Goal: Task Accomplishment & Management: Manage account settings

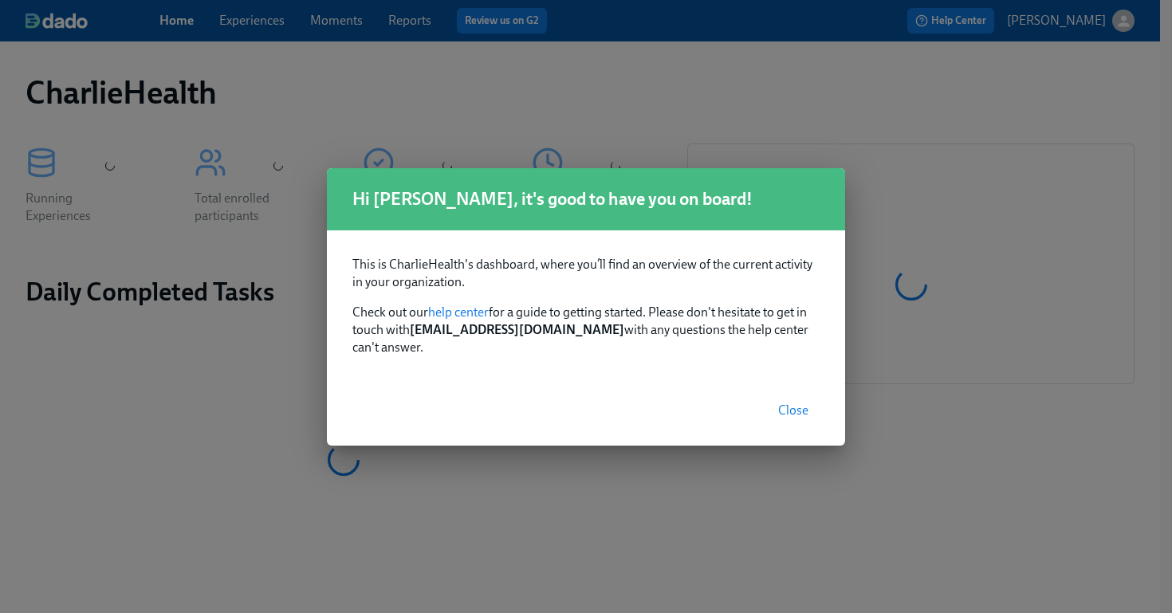
click at [796, 403] on span "Close" at bounding box center [793, 411] width 30 height 16
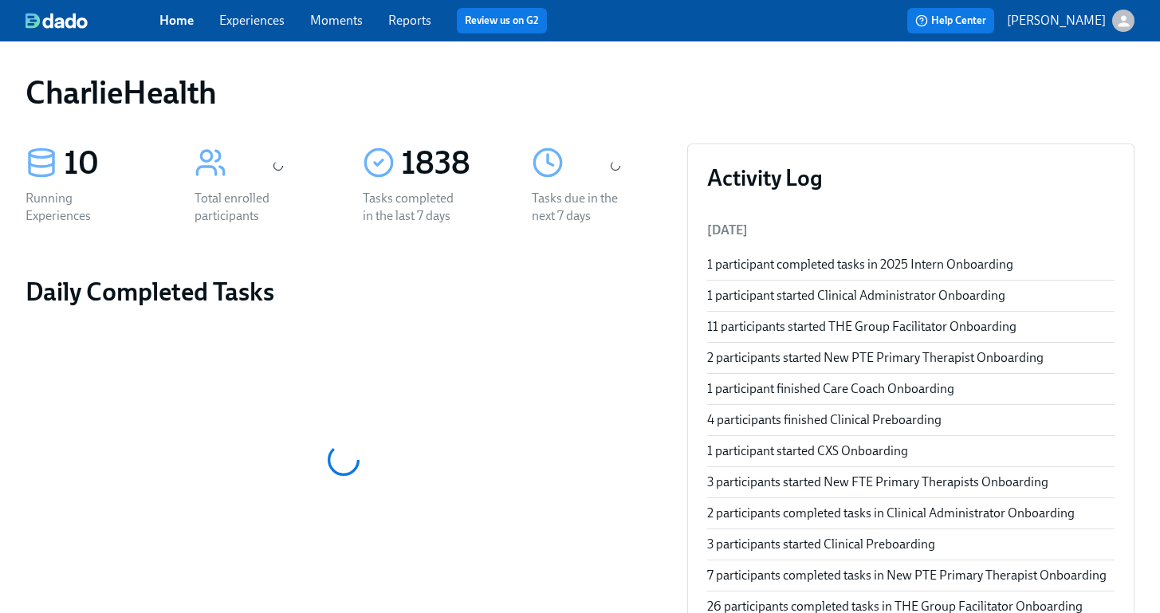
click at [255, 26] on link "Experiences" at bounding box center [251, 20] width 65 height 15
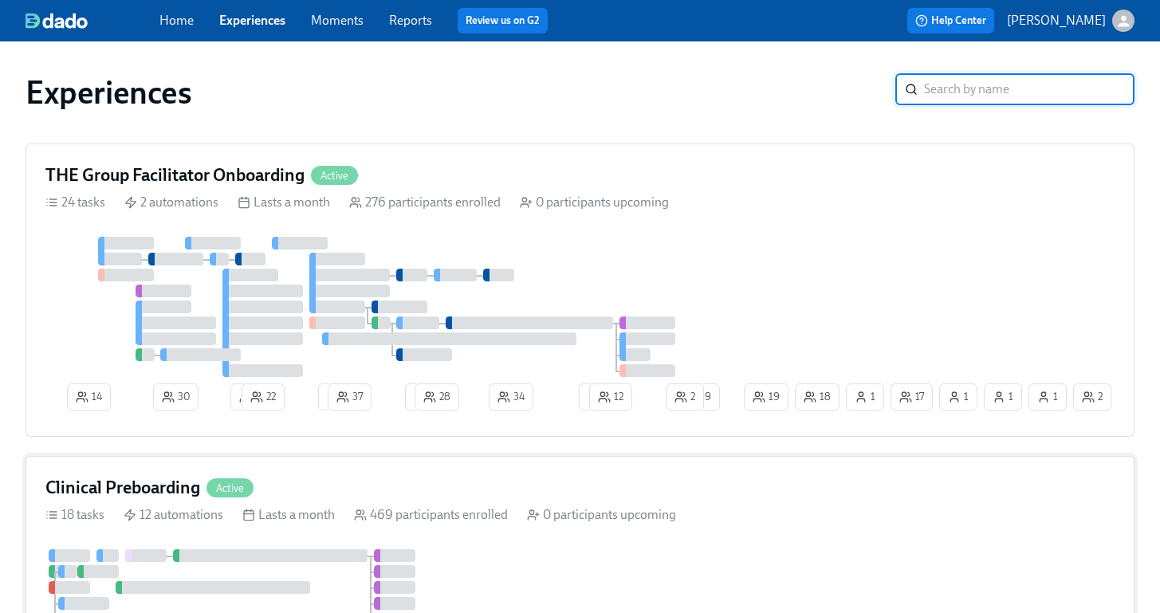
click at [762, 498] on div "Clinical Preboarding Active" at bounding box center [580, 488] width 1070 height 24
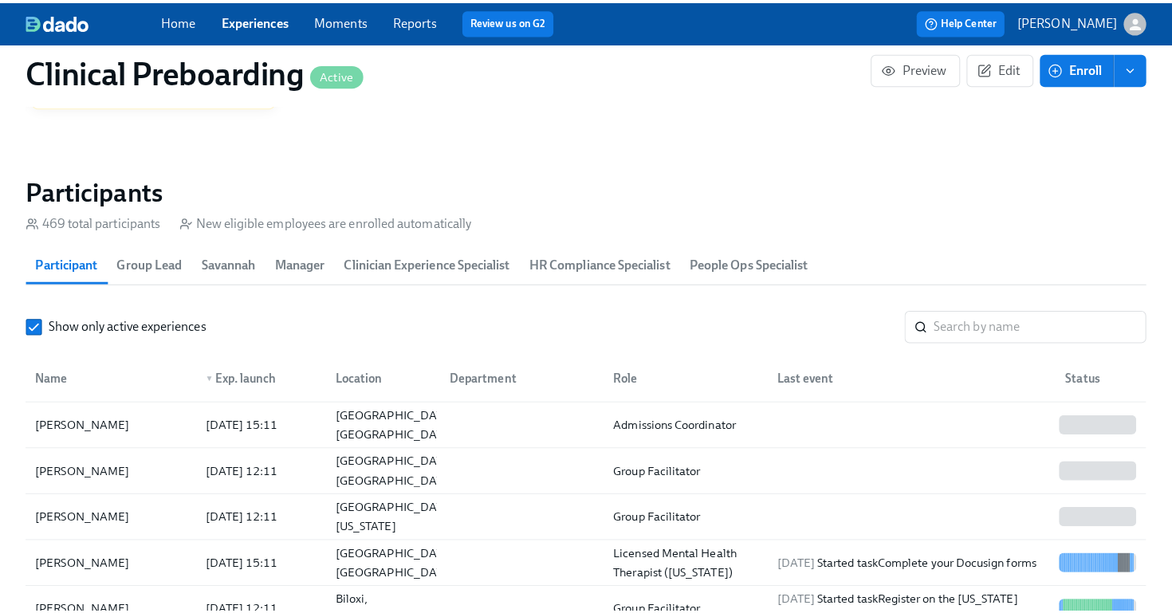
scroll to position [1753, 0]
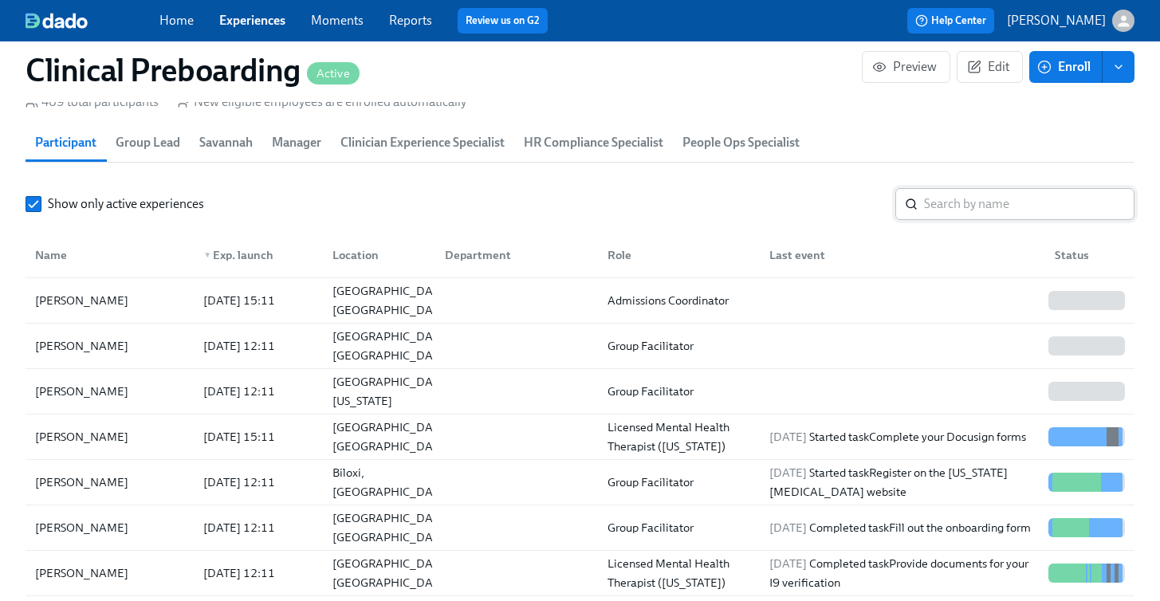
click at [963, 206] on input "search" at bounding box center [1029, 204] width 211 height 32
paste input "[PERSON_NAME]"
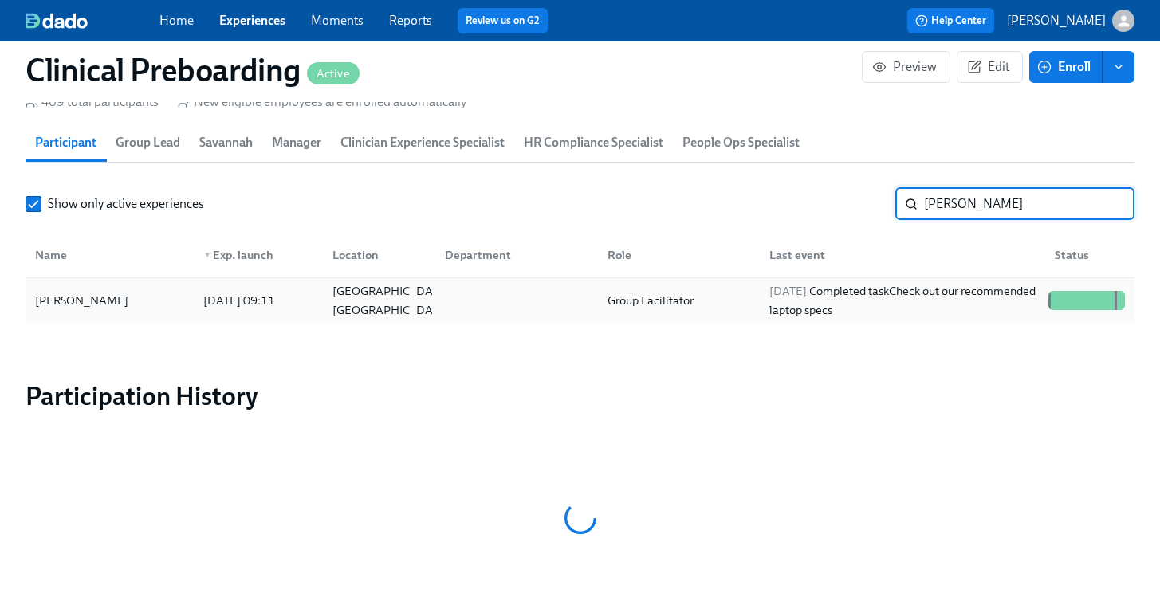
type input "[PERSON_NAME]"
click at [91, 289] on div "[PERSON_NAME]" at bounding box center [110, 301] width 162 height 32
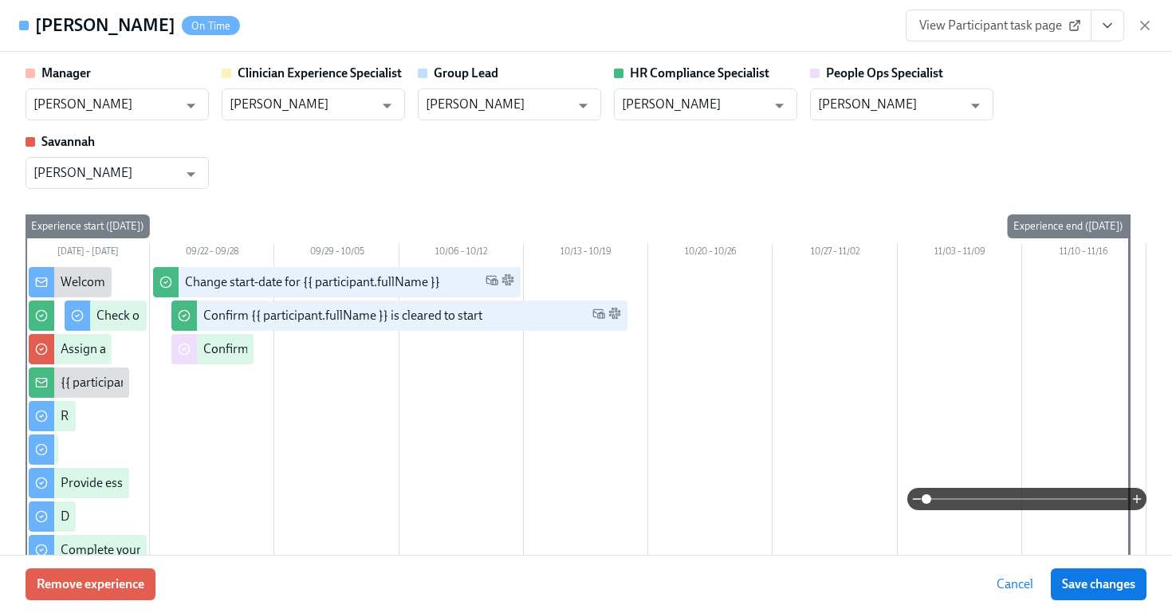
click at [1105, 29] on icon "View task page" at bounding box center [1108, 26] width 16 height 16
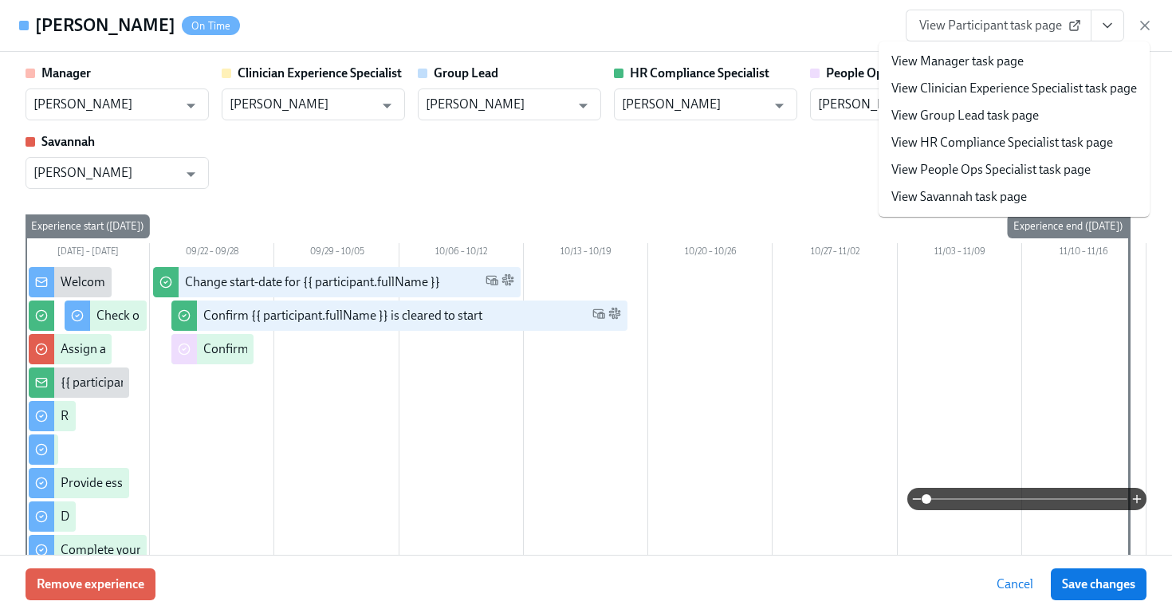
click at [971, 140] on link "View HR Compliance Specialist task page" at bounding box center [1003, 143] width 222 height 18
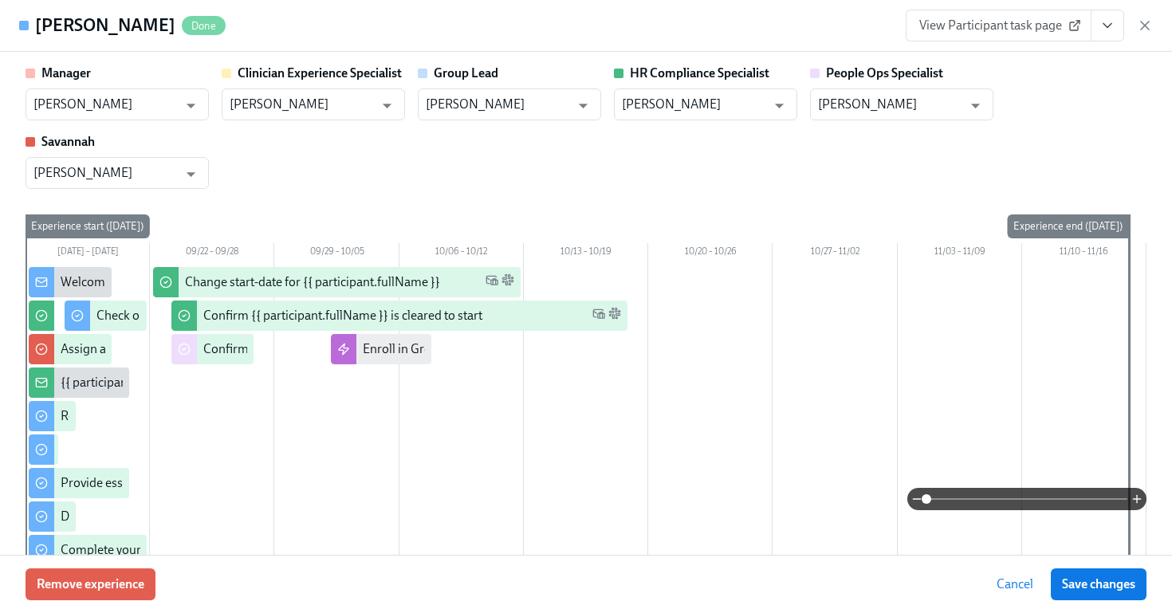
scroll to position [0, 20195]
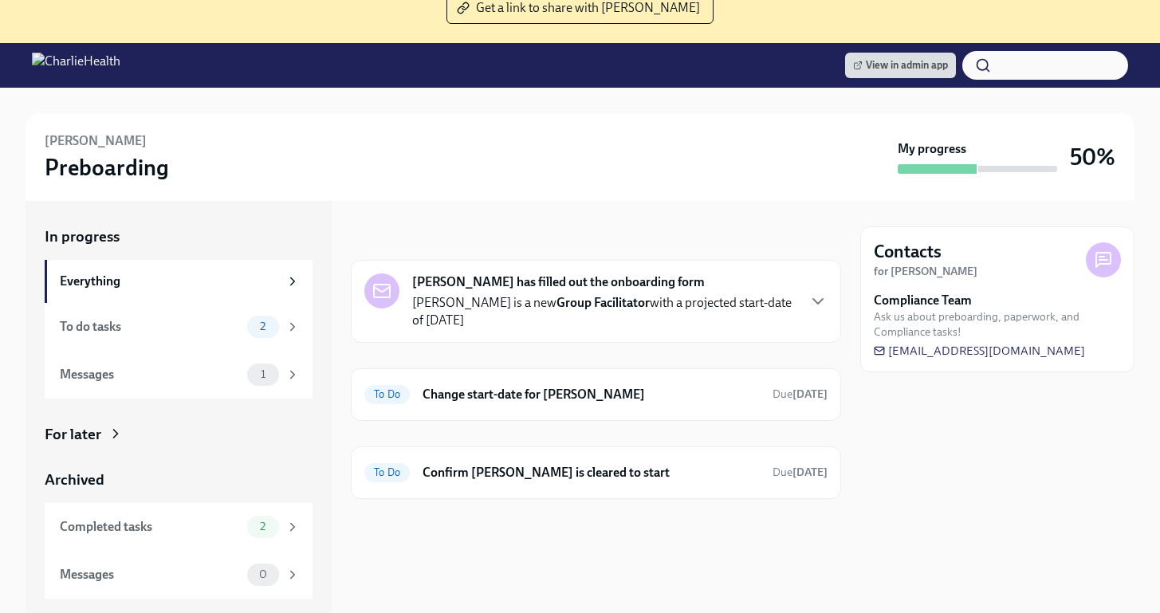
scroll to position [167, 0]
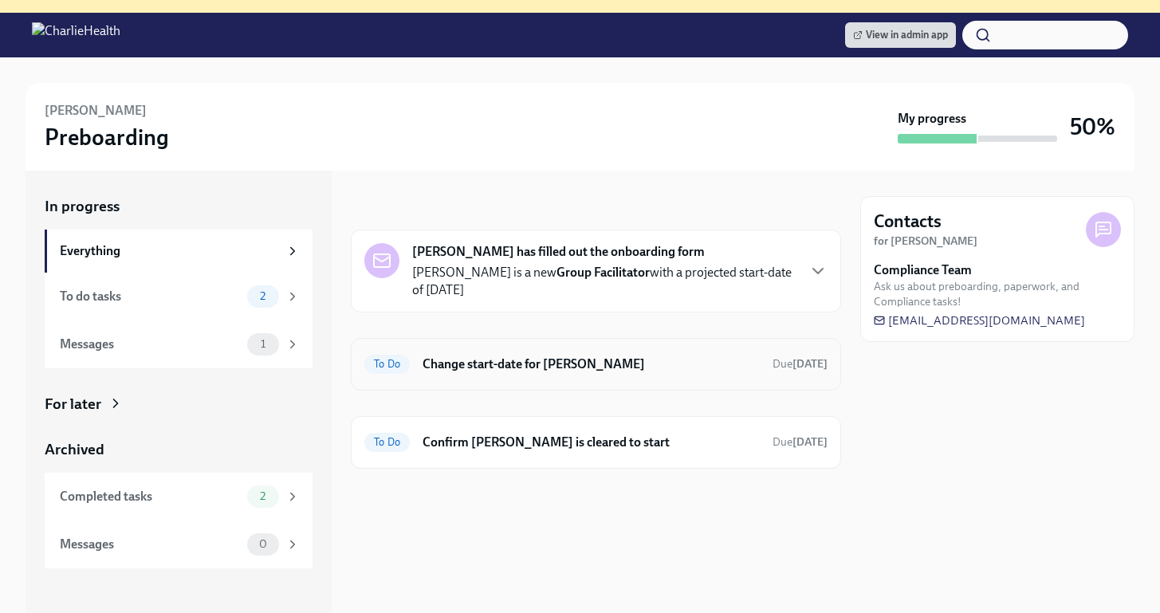
click at [573, 368] on h6 "Change start-date for Samuel Martinez" at bounding box center [591, 365] width 337 height 18
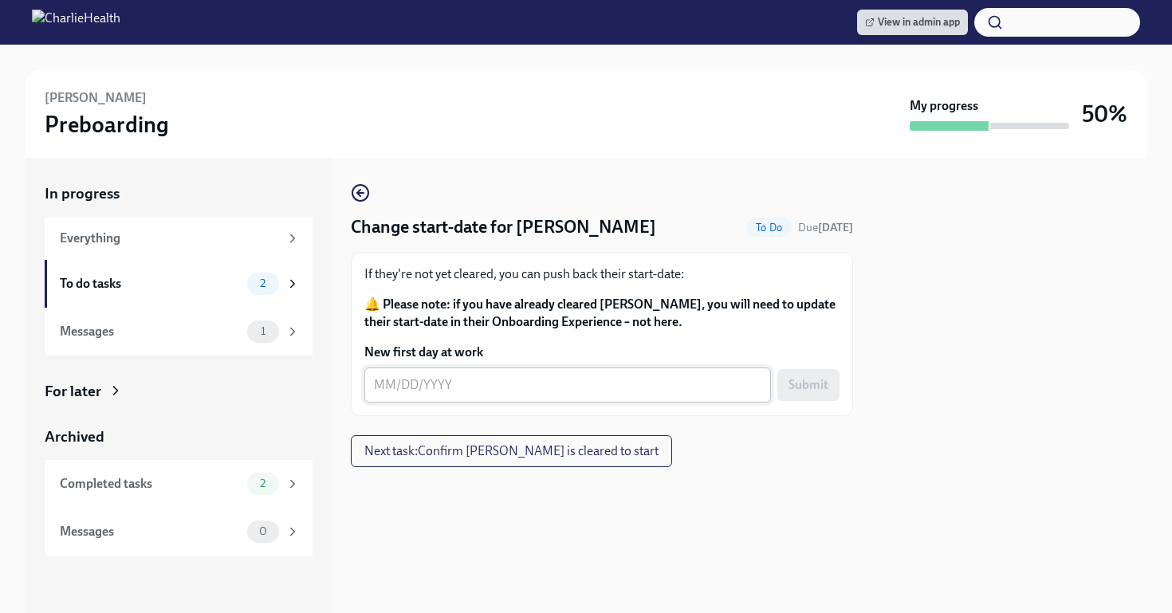
click at [498, 396] on div "x ​" at bounding box center [567, 385] width 407 height 35
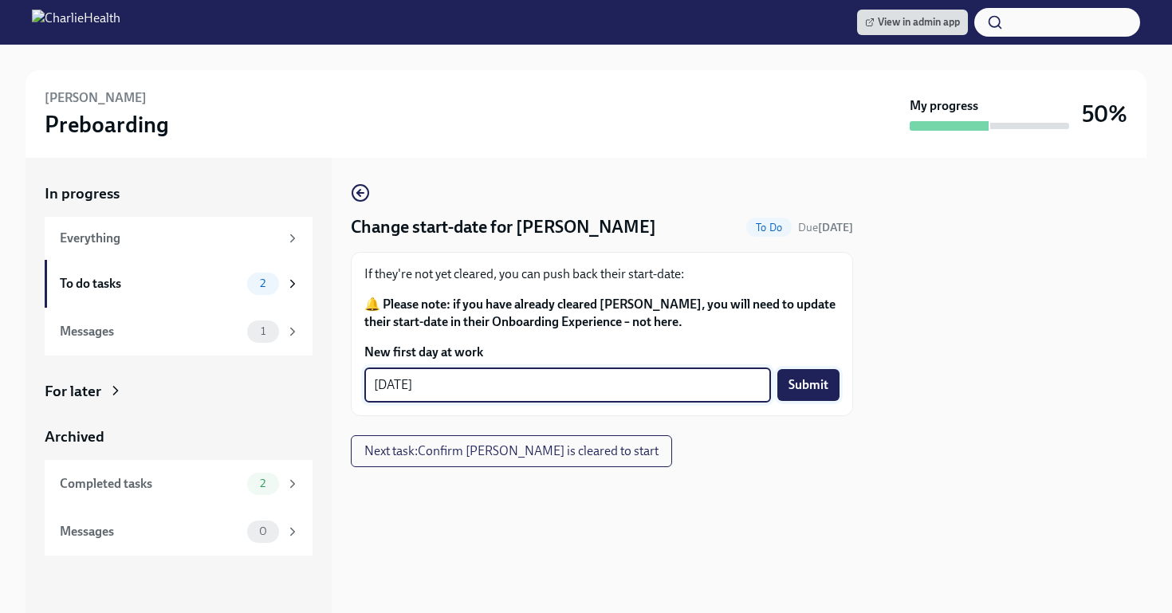
type textarea "10/06/2025"
click at [823, 377] on button "Submit" at bounding box center [809, 385] width 62 height 32
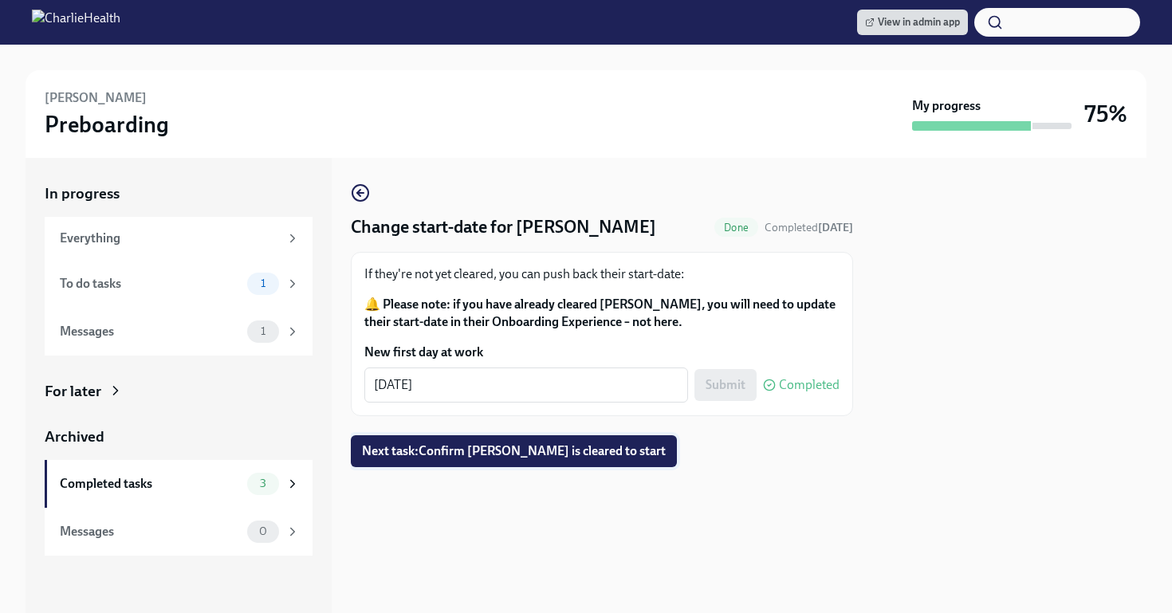
click at [537, 445] on span "Next task : Confirm Samuel Martinez is cleared to start" at bounding box center [514, 451] width 304 height 16
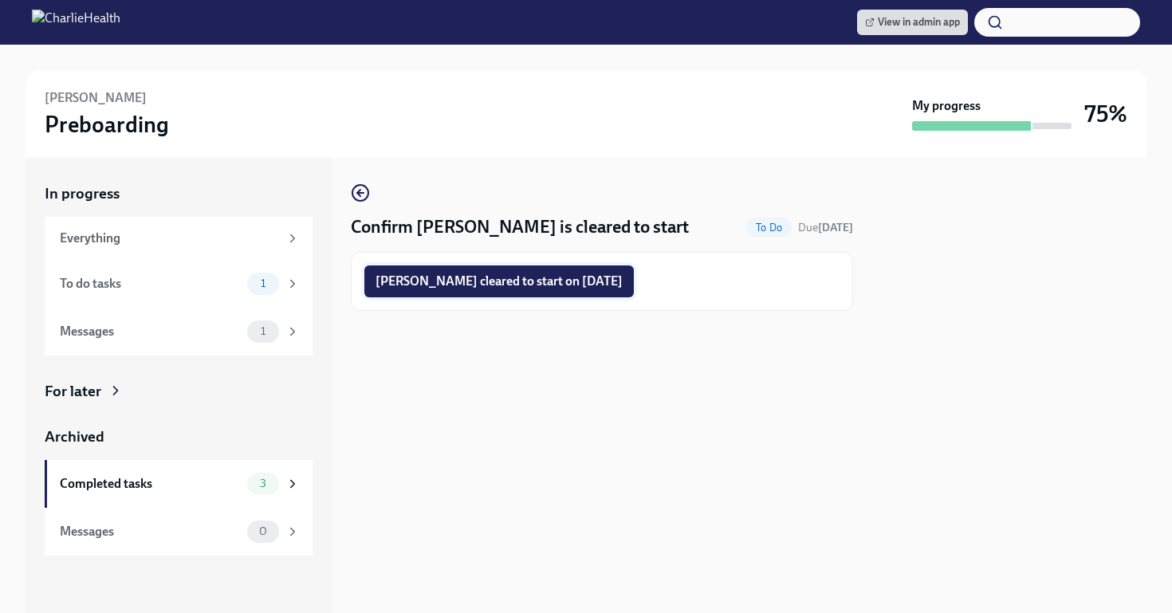
click at [546, 287] on span "Samuel Martinez cleared to start on 10/06/2025" at bounding box center [499, 282] width 247 height 16
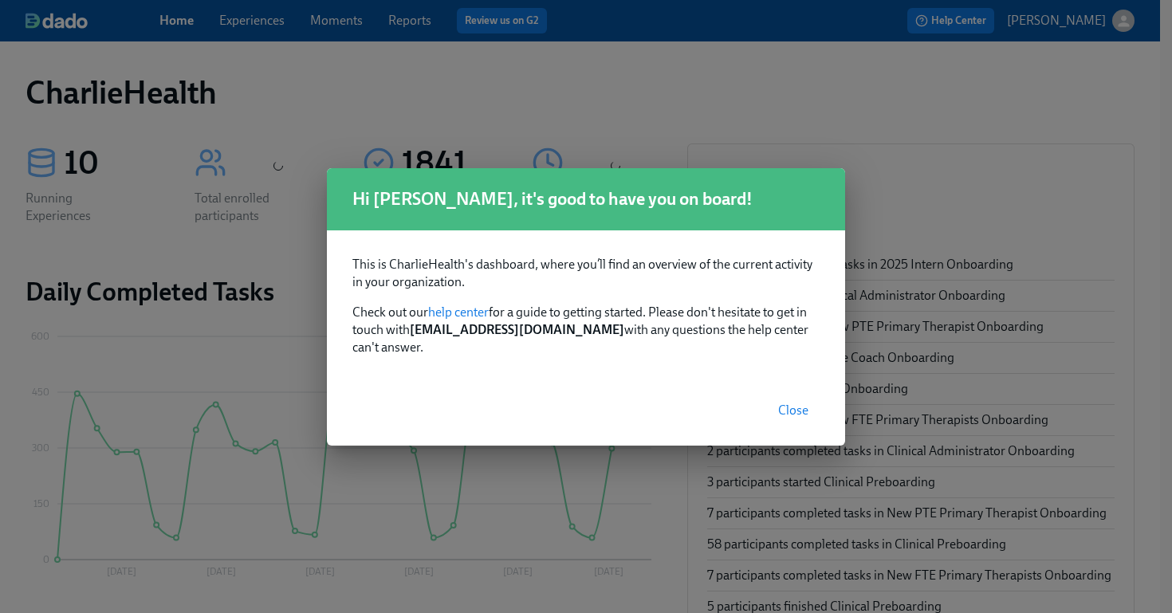
click at [785, 403] on span "Close" at bounding box center [793, 411] width 30 height 16
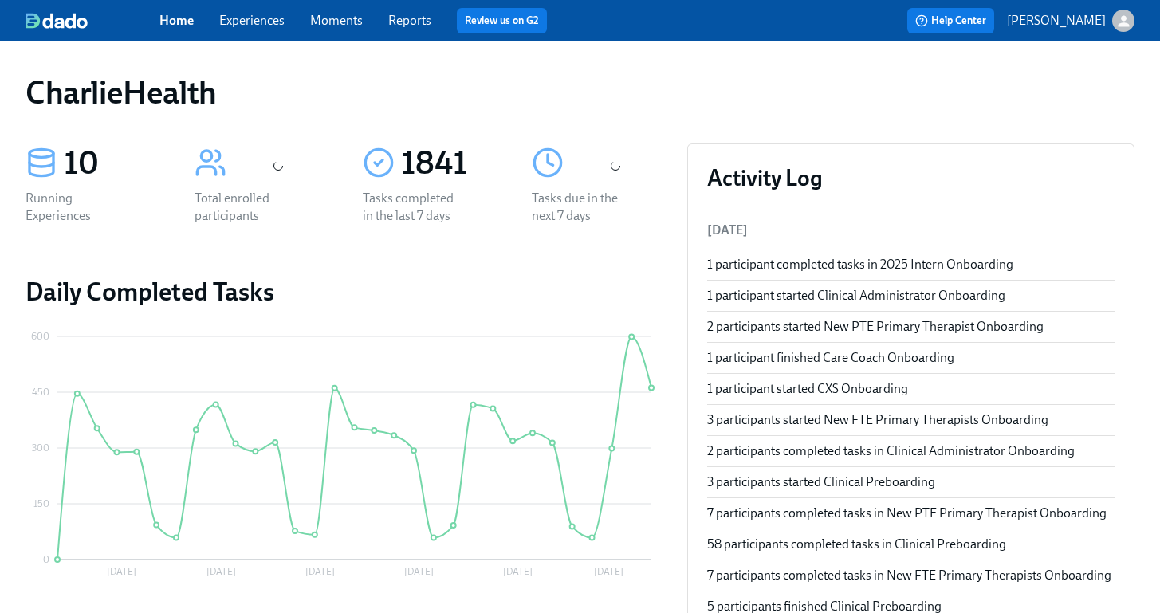
click at [260, 25] on link "Experiences" at bounding box center [251, 20] width 65 height 15
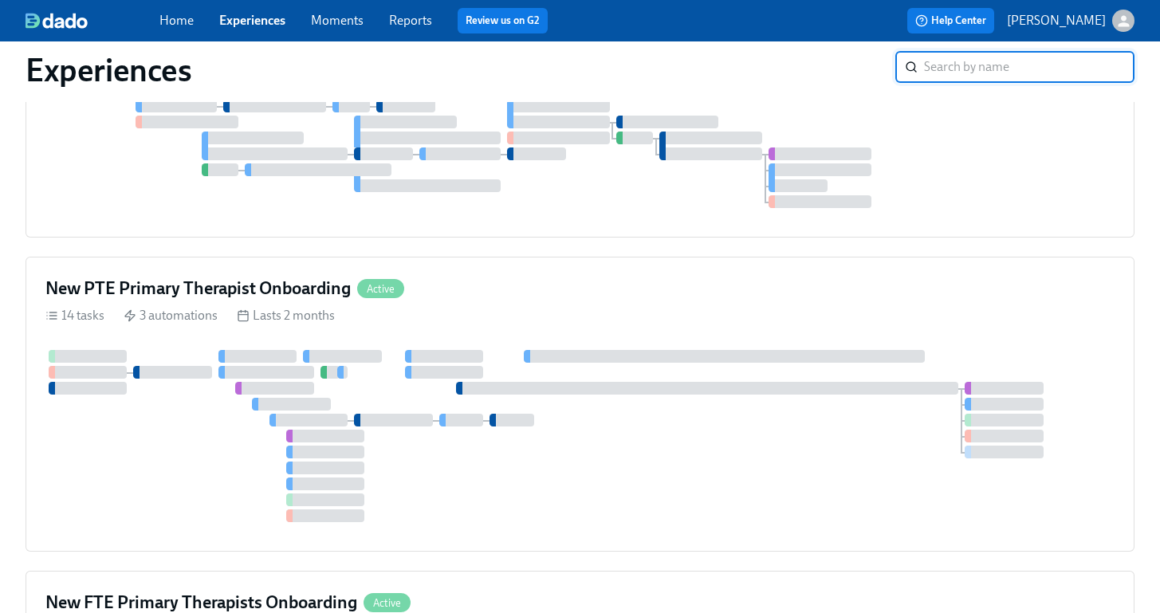
scroll to position [1365, 0]
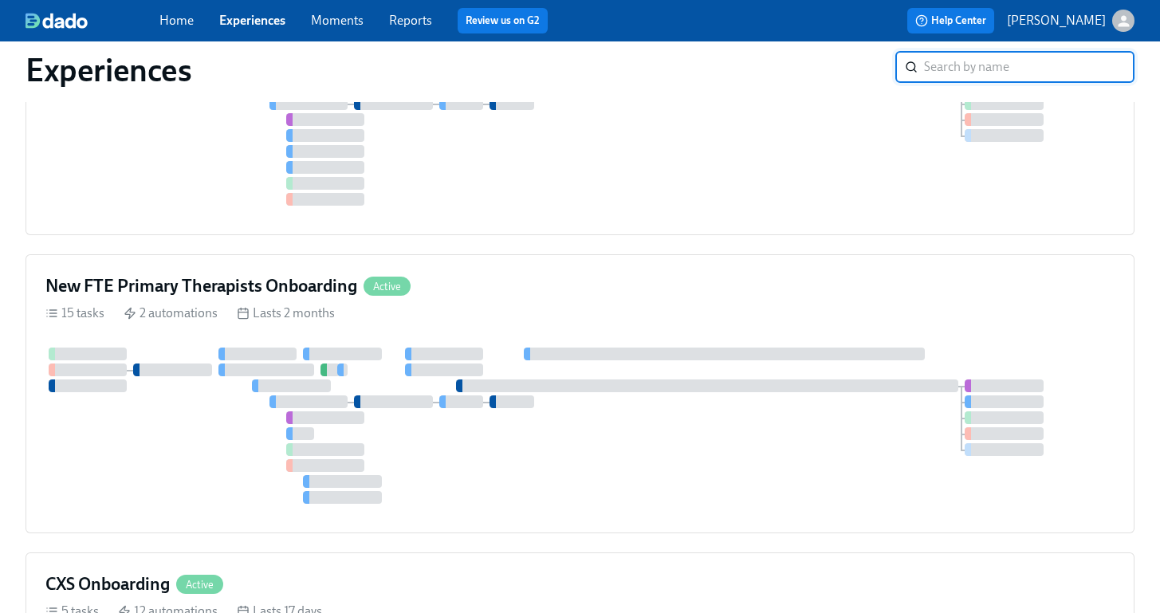
click at [603, 289] on div "New FTE Primary Therapists Onboarding Active" at bounding box center [580, 286] width 1070 height 24
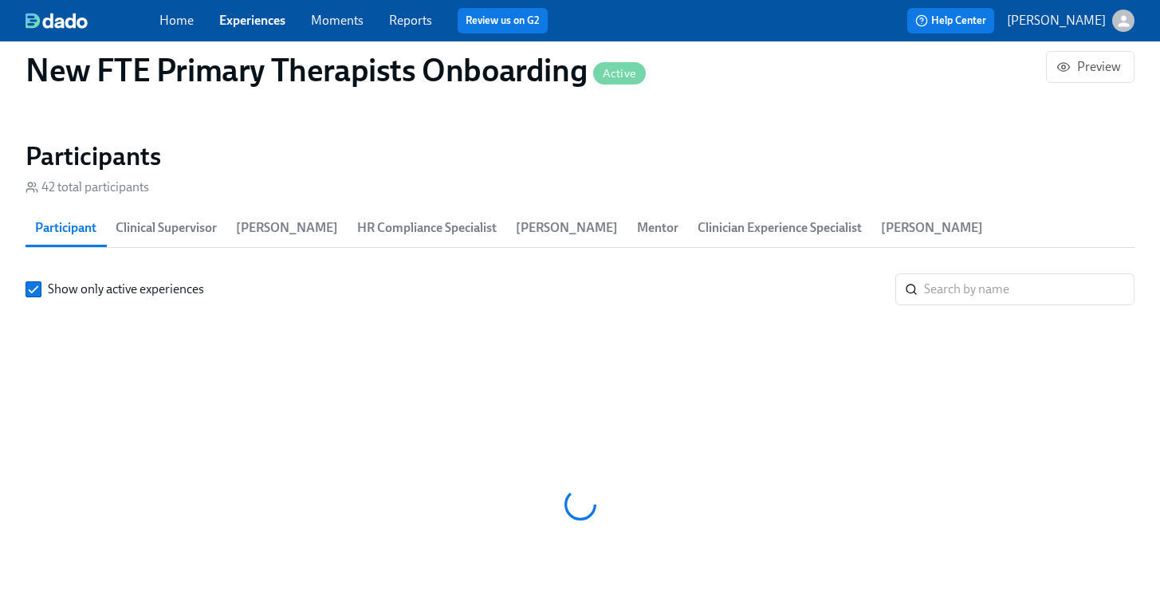
scroll to position [0, 12091]
click at [971, 274] on input "search" at bounding box center [1029, 290] width 211 height 32
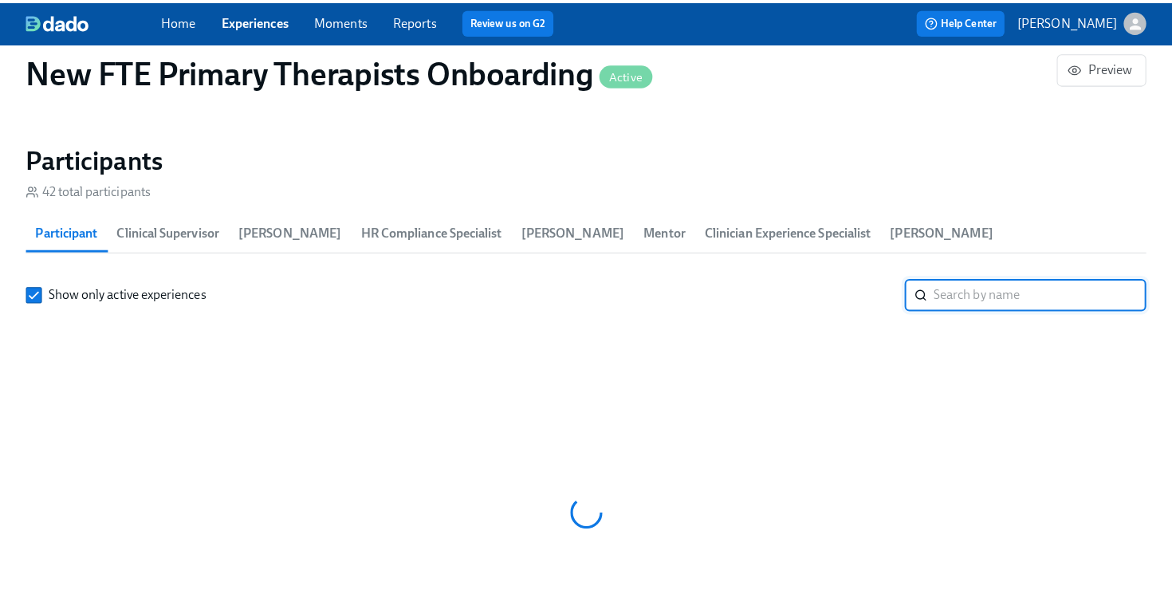
scroll to position [1518, 0]
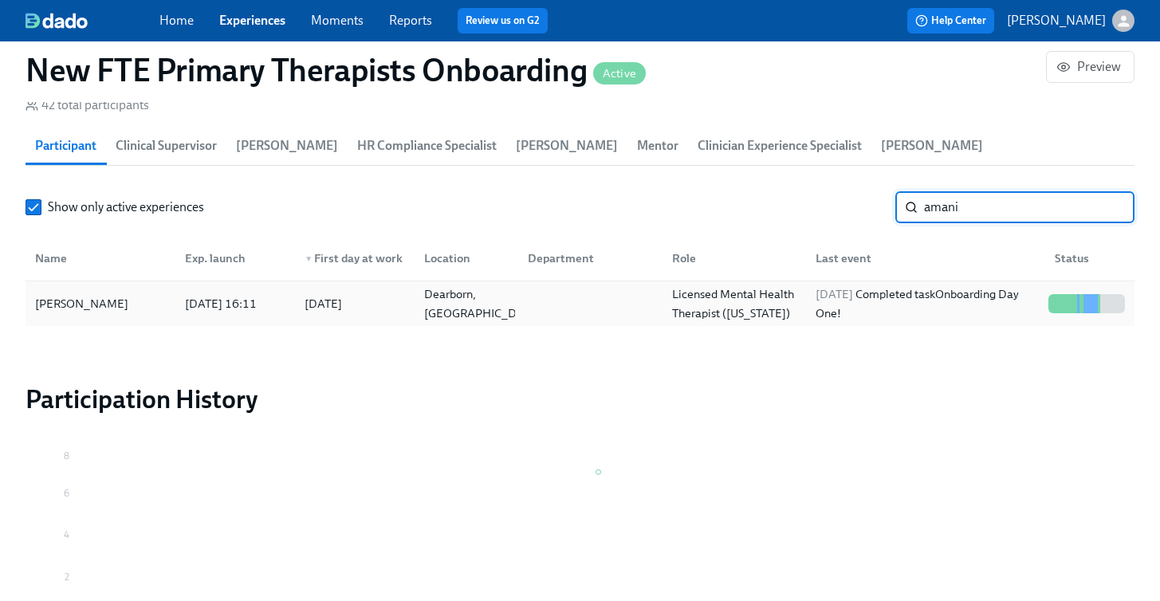
type input "amani"
click at [96, 289] on div "Amani Dobbs" at bounding box center [101, 304] width 144 height 32
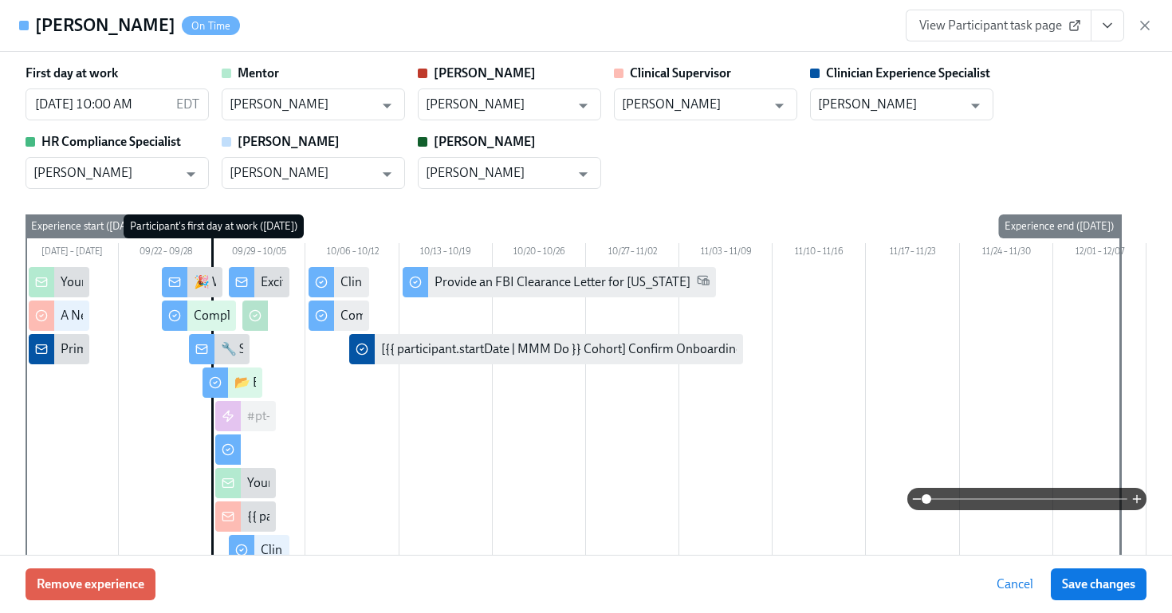
click at [1050, 29] on span "View Participant task page" at bounding box center [999, 26] width 159 height 16
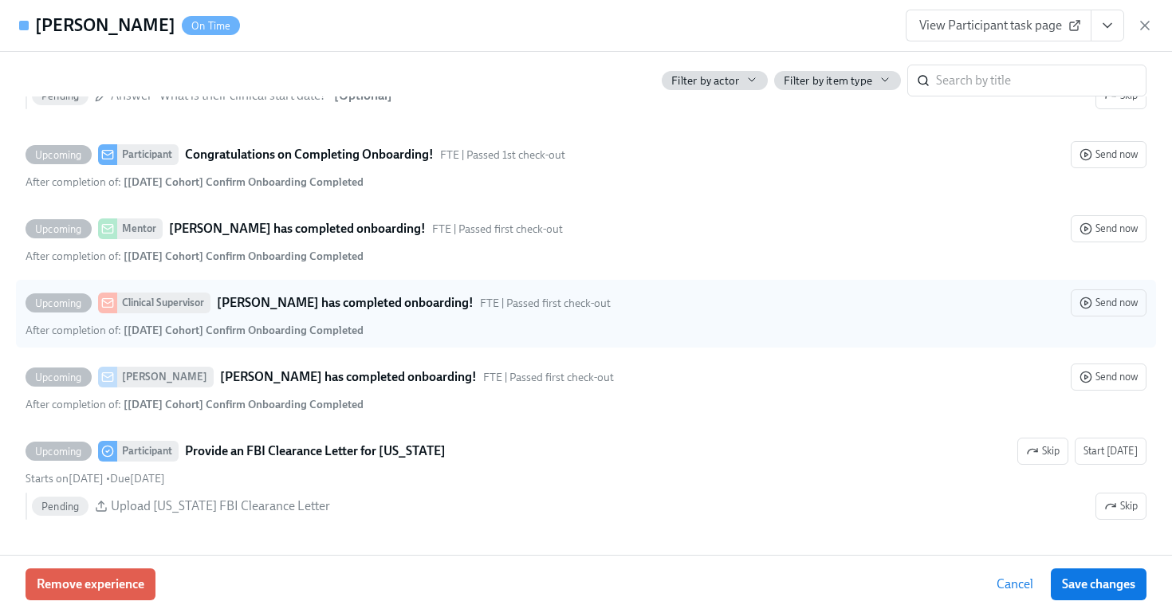
scroll to position [0, 13496]
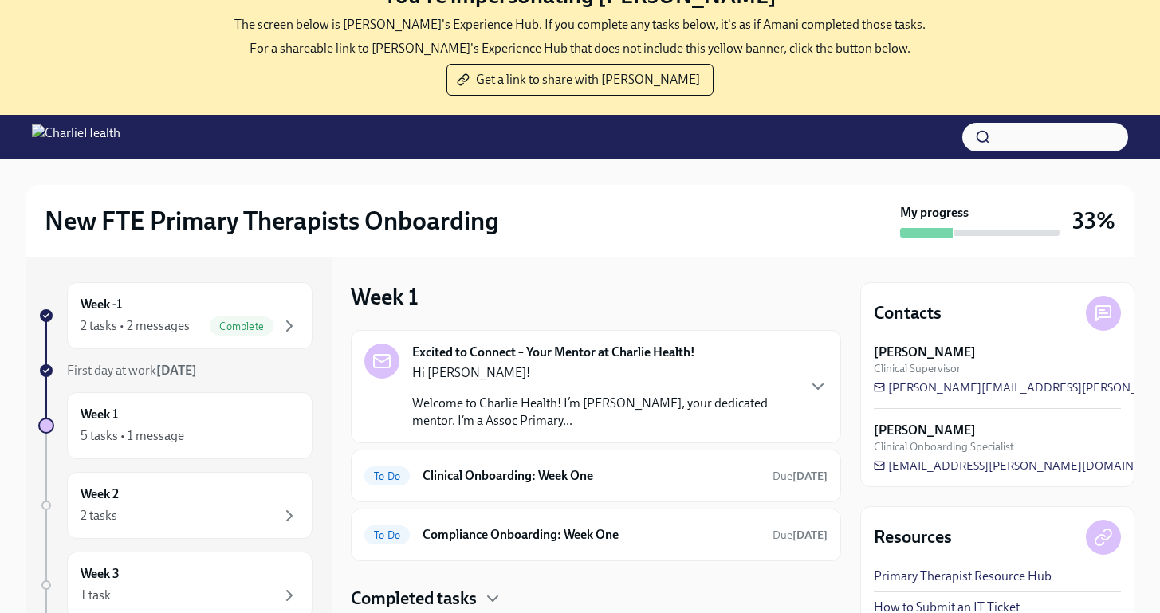
scroll to position [95, 0]
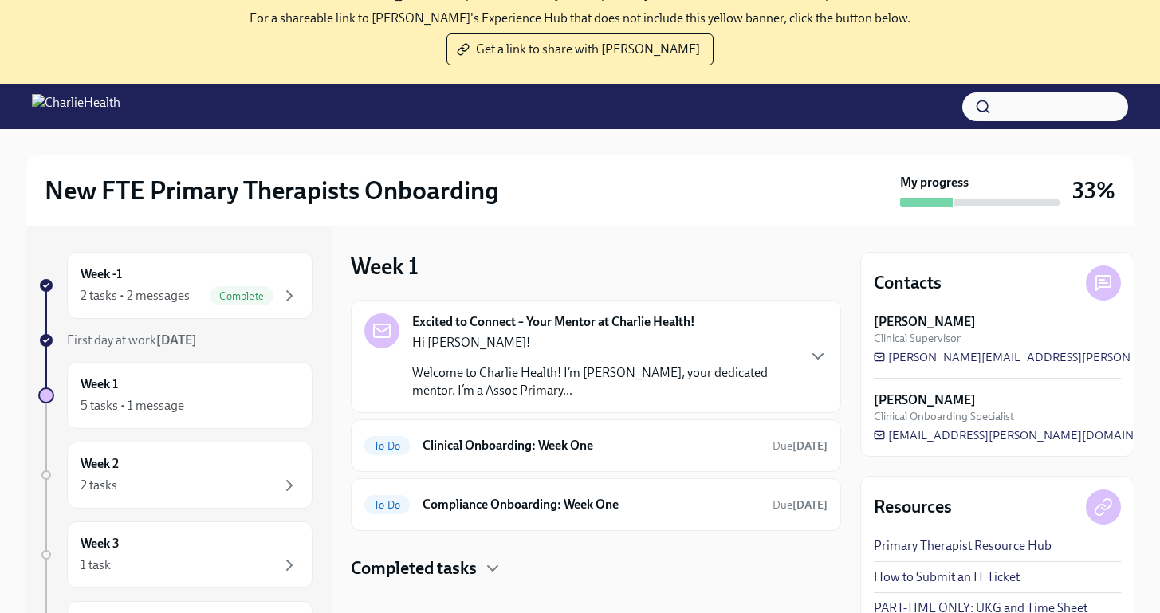
click at [567, 345] on p "Hi [PERSON_NAME]!" at bounding box center [604, 343] width 384 height 18
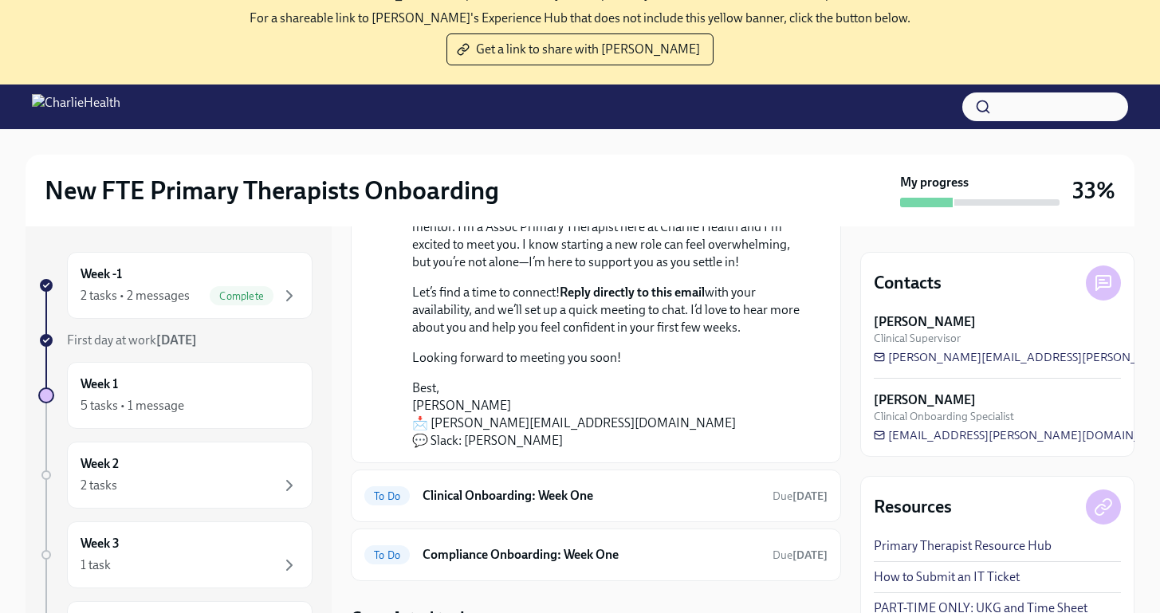
scroll to position [164, 0]
